Goal: Information Seeking & Learning: Learn about a topic

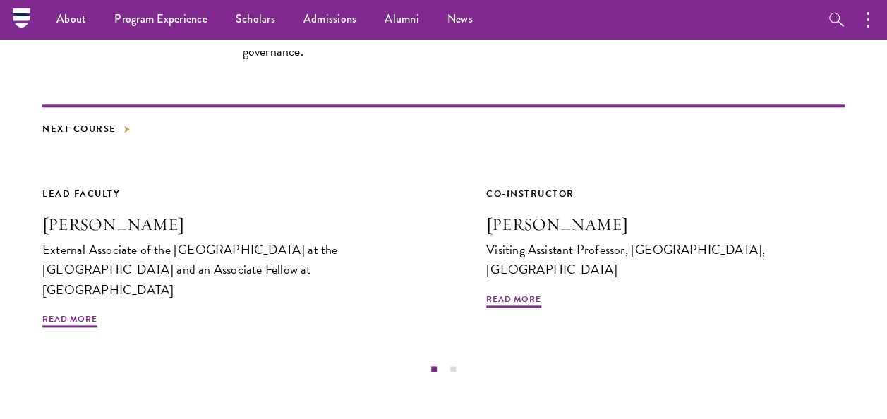
scroll to position [735, 0]
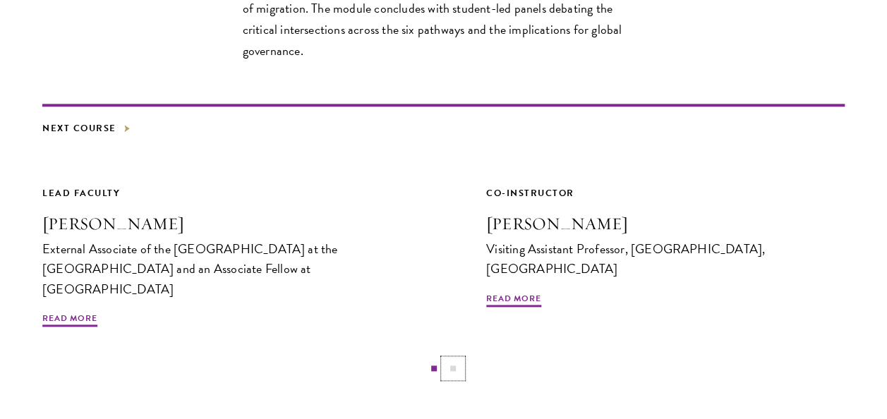
click at [451, 359] on button "2" at bounding box center [453, 368] width 18 height 18
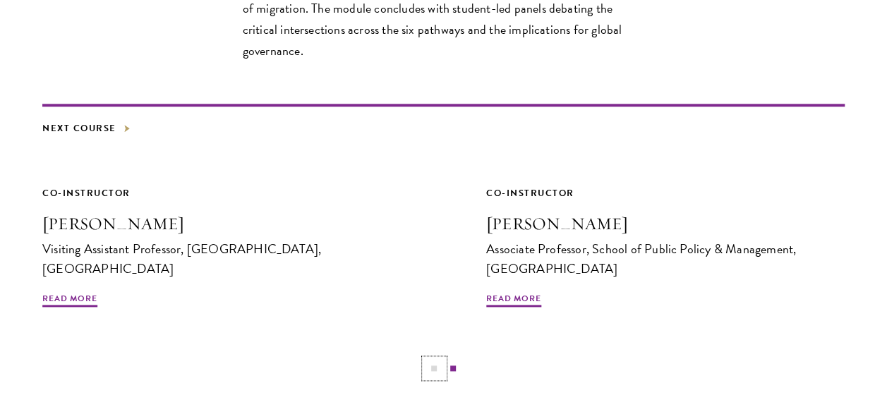
click at [433, 359] on button "1" at bounding box center [434, 368] width 18 height 18
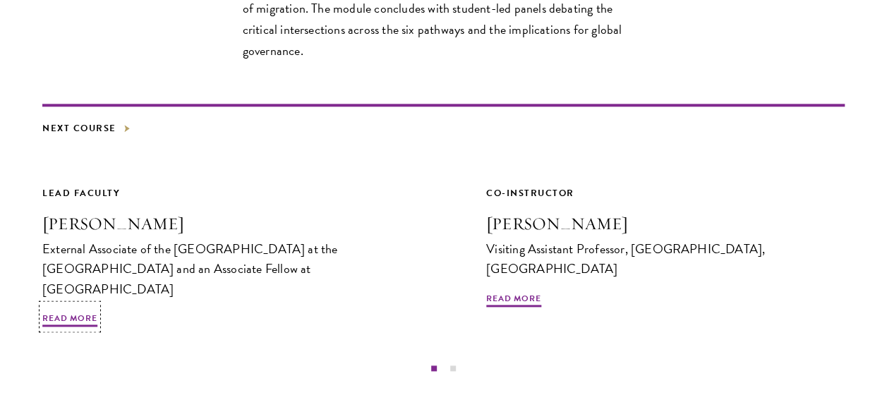
click at [148, 212] on h3 "[PERSON_NAME]" at bounding box center [221, 224] width 359 height 24
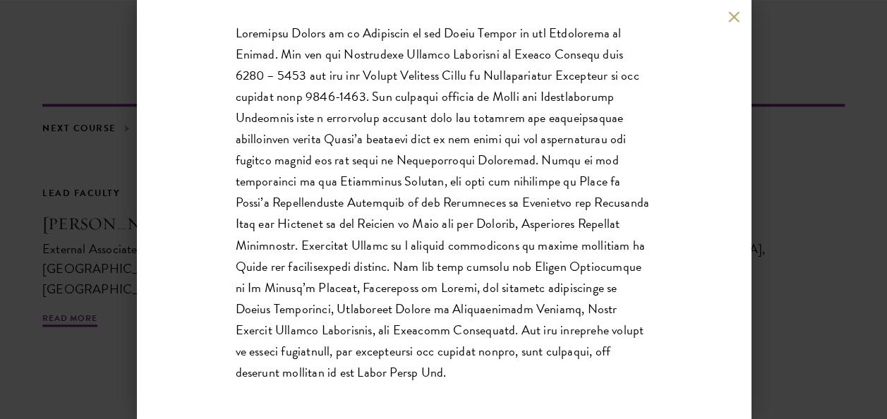
scroll to position [307, 0]
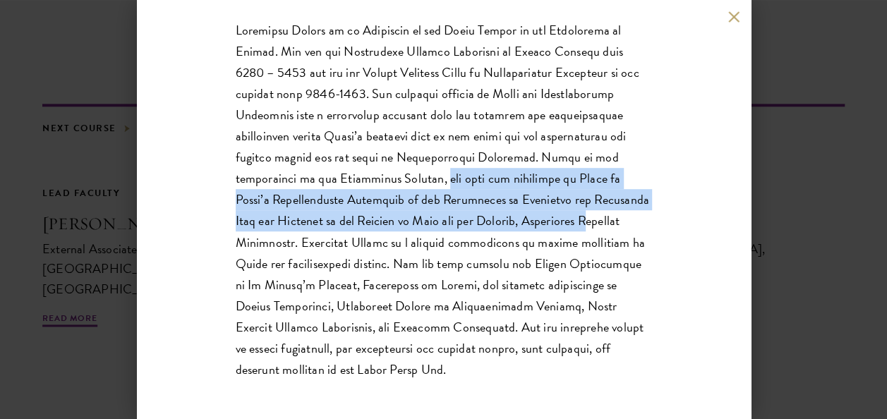
drag, startPoint x: 378, startPoint y: 176, endPoint x: 554, endPoint y: 225, distance: 182.9
click at [554, 225] on span at bounding box center [442, 199] width 413 height 358
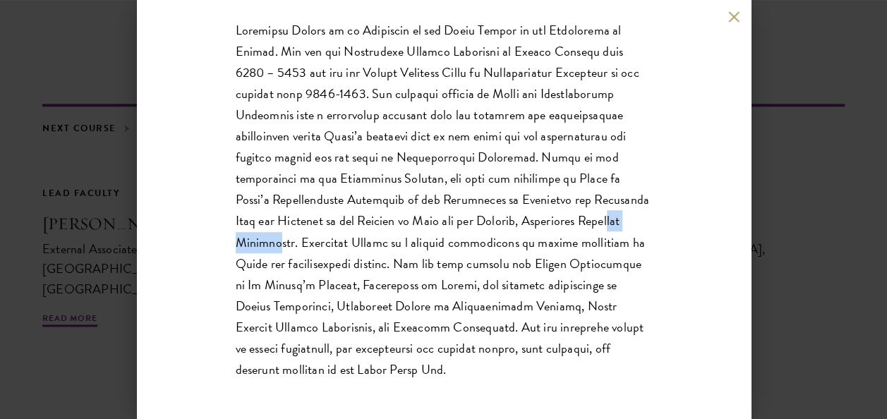
drag, startPoint x: 554, startPoint y: 225, endPoint x: 616, endPoint y: 225, distance: 62.1
click at [616, 225] on span at bounding box center [442, 199] width 413 height 358
drag, startPoint x: 616, startPoint y: 225, endPoint x: 535, endPoint y: 221, distance: 81.9
click at [535, 221] on span at bounding box center [442, 199] width 413 height 358
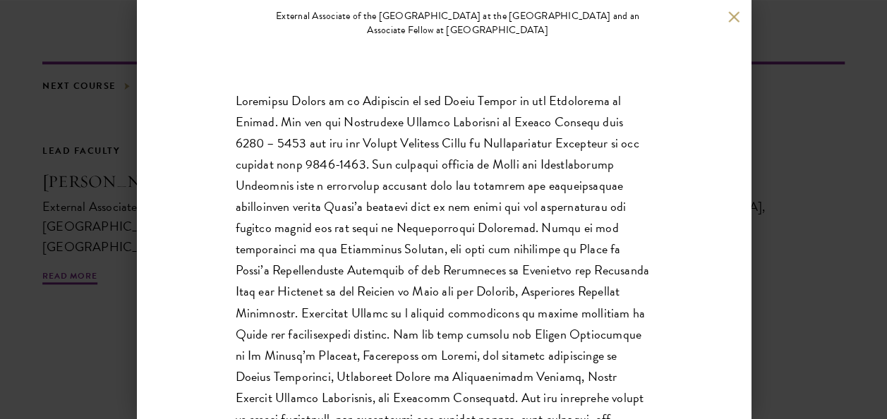
scroll to position [238, 0]
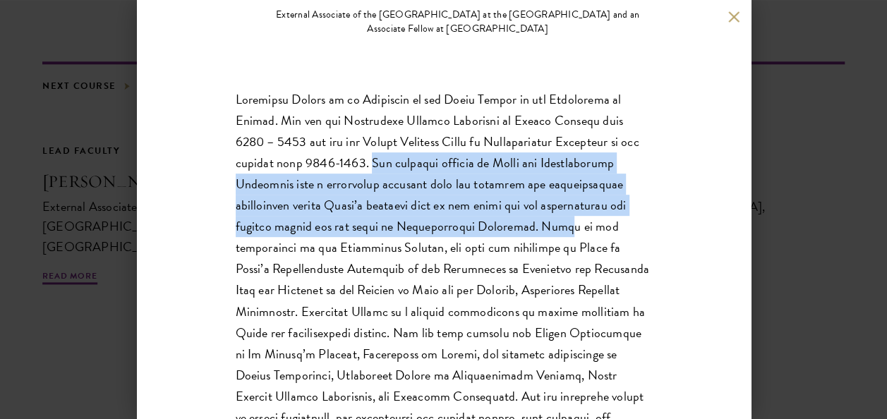
drag, startPoint x: 363, startPoint y: 160, endPoint x: 535, endPoint y: 226, distance: 183.8
click at [535, 226] on span at bounding box center [442, 269] width 413 height 358
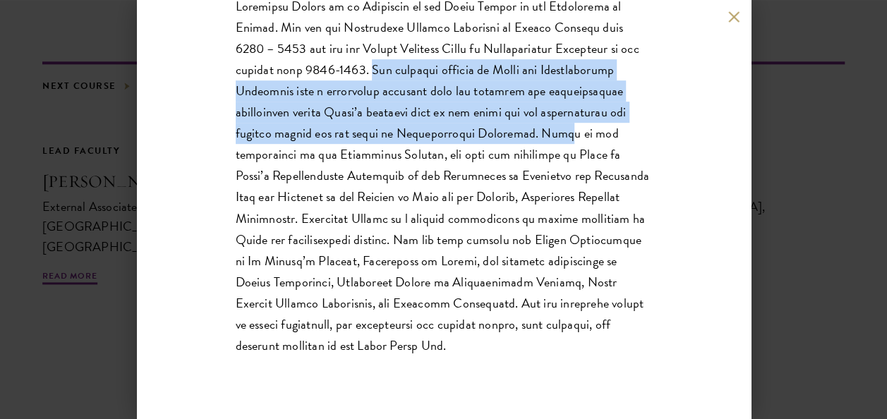
scroll to position [0, 0]
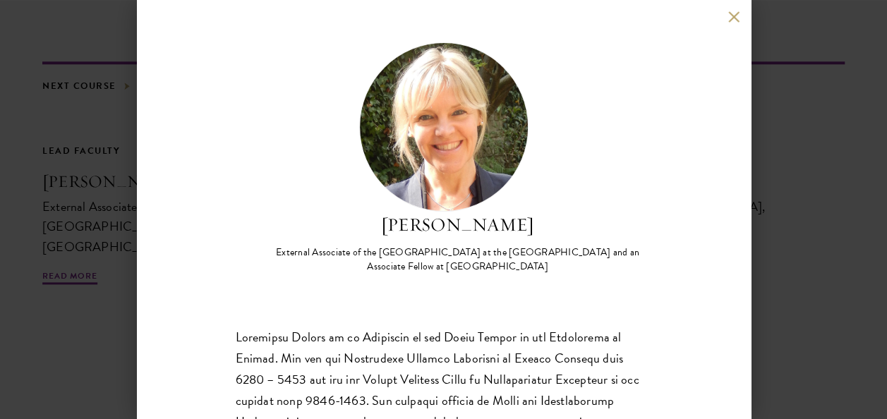
click at [117, 74] on div "[PERSON_NAME] External Associate of the [GEOGRAPHIC_DATA] at the [GEOGRAPHIC_DA…" at bounding box center [443, 209] width 887 height 419
